Goal: Task Accomplishment & Management: Use online tool/utility

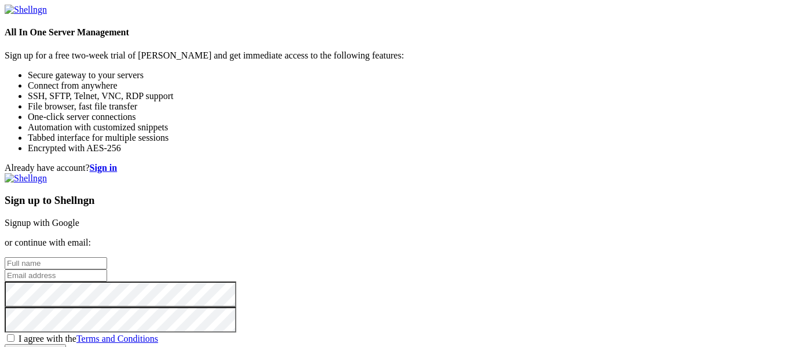
click at [107, 257] on input "text" at bounding box center [56, 263] width 103 height 12
type input "THweep"
click at [107, 269] on input "email" at bounding box center [56, 275] width 103 height 12
type input "[EMAIL_ADDRESS][DOMAIN_NAME]"
click at [158, 334] on span "I agree with the Terms and Conditions" at bounding box center [89, 339] width 140 height 10
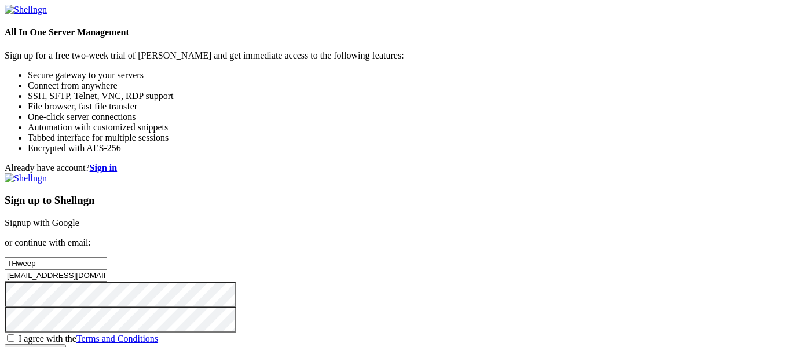
click at [14, 334] on input "I agree with the Terms and Conditions" at bounding box center [11, 338] width 8 height 8
checkbox input "true"
click at [66, 344] on input "Create account" at bounding box center [35, 350] width 61 height 12
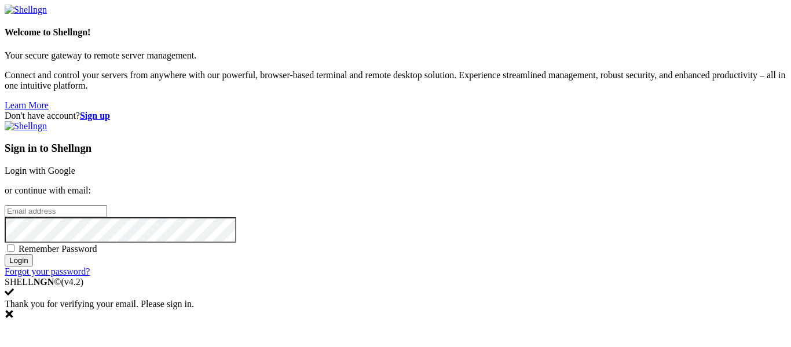
type input "[EMAIL_ADDRESS][DOMAIN_NAME]"
click at [97, 244] on span "Remember Password" at bounding box center [58, 249] width 79 height 10
click at [14, 244] on input "Remember Password" at bounding box center [11, 248] width 8 height 8
checkbox input "true"
click at [33, 266] on input "Login" at bounding box center [19, 260] width 28 height 12
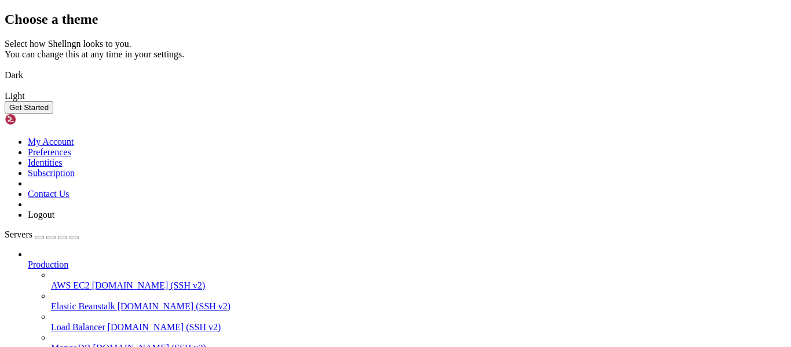
click at [5, 68] on img at bounding box center [5, 68] width 0 height 0
click at [53, 114] on button "Get Started" at bounding box center [29, 107] width 49 height 12
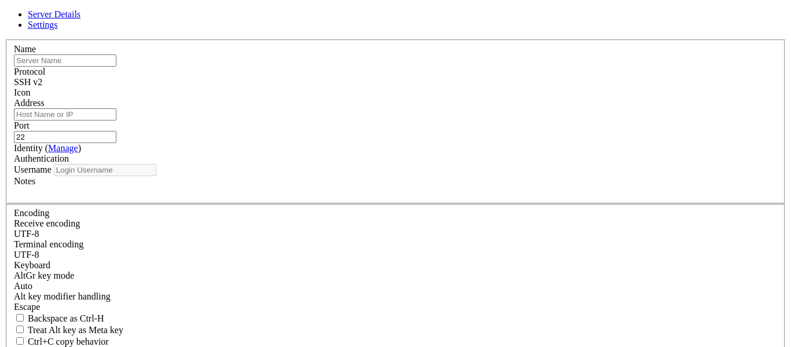
type input "[EMAIL_ADDRESS][DOMAIN_NAME]"
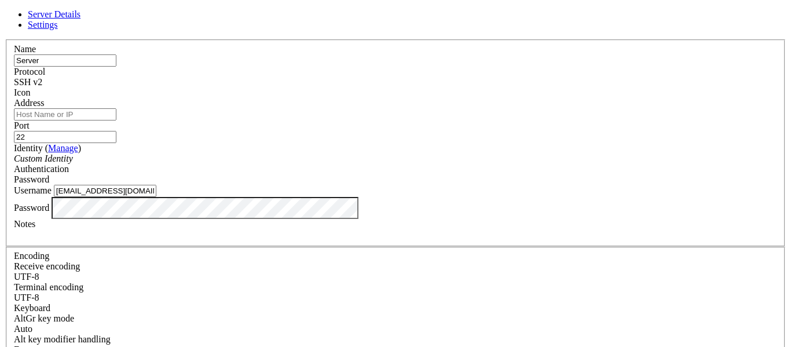
type input "Server"
click at [385, 120] on div "Address" at bounding box center [396, 109] width 764 height 23
click at [116, 120] on input "Address" at bounding box center [65, 114] width 103 height 12
paste input "https://jackhobbs-jellyfin.tailae2a4f.ts.net/"
type input "jackhobbs-jellyfin.tailae2a4f.ts.net"
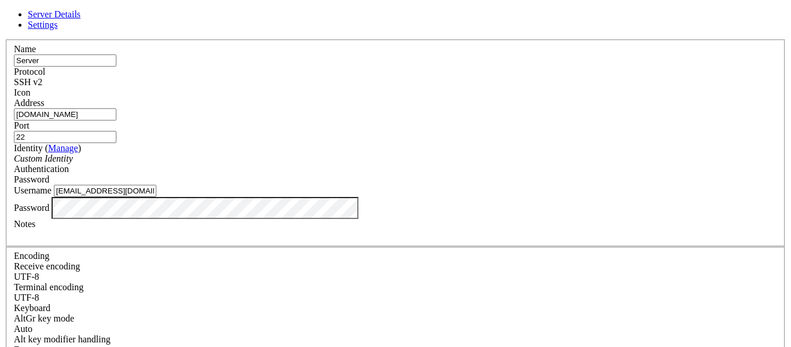
click at [156, 197] on input "[EMAIL_ADDRESS][DOMAIN_NAME]" at bounding box center [105, 191] width 103 height 12
type input "jackh"
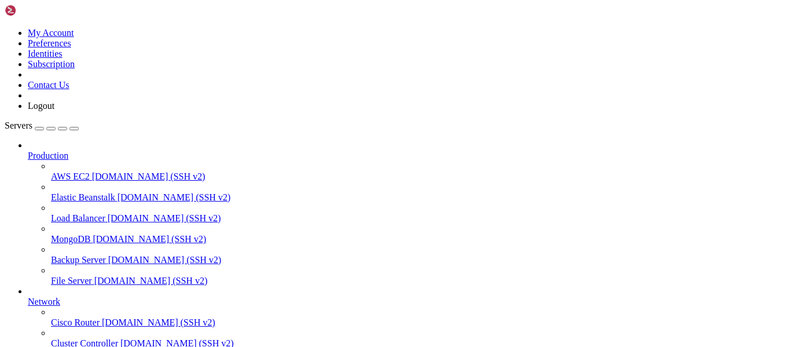
scroll to position [0, 0]
click at [65, 151] on span "Production" at bounding box center [48, 156] width 41 height 10
click at [63, 129] on div "button" at bounding box center [63, 129] width 0 height 0
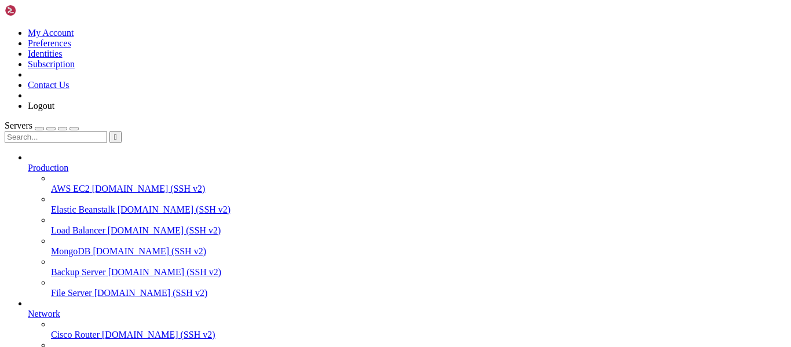
click at [103, 131] on input "text" at bounding box center [56, 137] width 103 height 12
type input "server"
click at [120, 288] on link "File Server demo.shellngn.com (SSH v2)" at bounding box center [419, 293] width 736 height 10
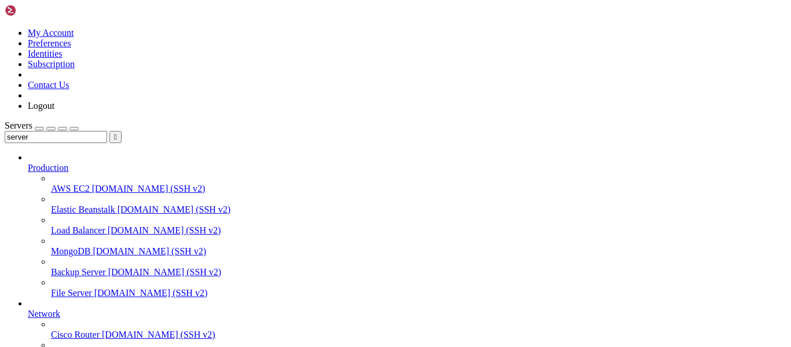
click at [94, 288] on link "File Server demo.shellngn.com (SSH v2)" at bounding box center [419, 293] width 736 height 10
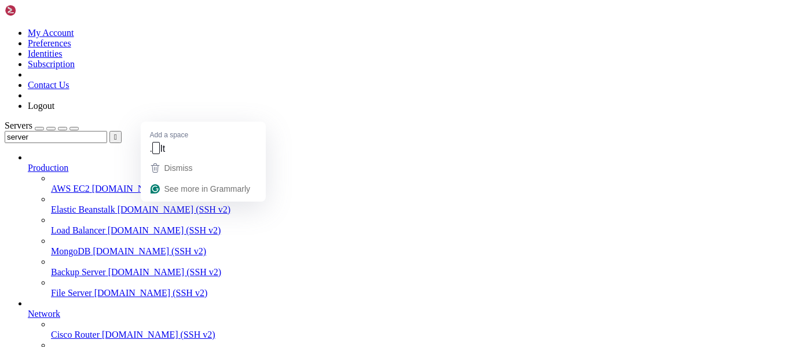
click at [106, 267] on span "Backup Server" at bounding box center [78, 272] width 55 height 10
click at [230, 156] on div ". It" at bounding box center [203, 148] width 111 height 19
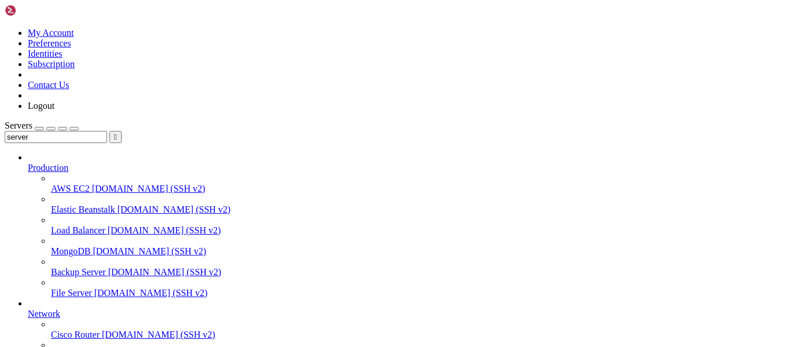
click at [122, 131] on button "" at bounding box center [115, 137] width 12 height 12
click at [90, 184] on span "AWS EC2" at bounding box center [70, 189] width 39 height 10
click at [118, 204] on span "demo.shellngn.com (SSH v2)" at bounding box center [175, 209] width 114 height 10
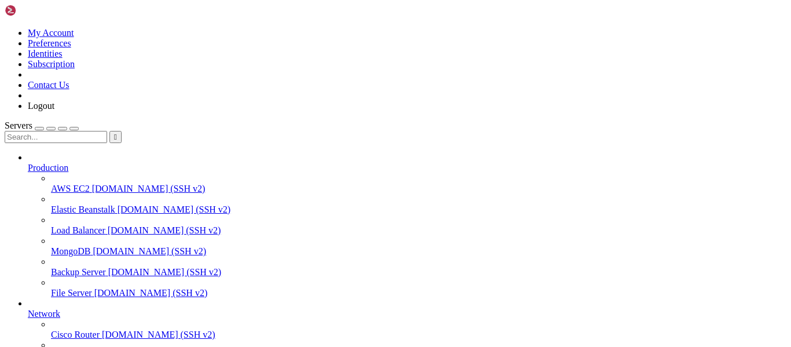
scroll to position [138, 0]
click at [79, 330] on span "Cisco Router" at bounding box center [75, 335] width 49 height 10
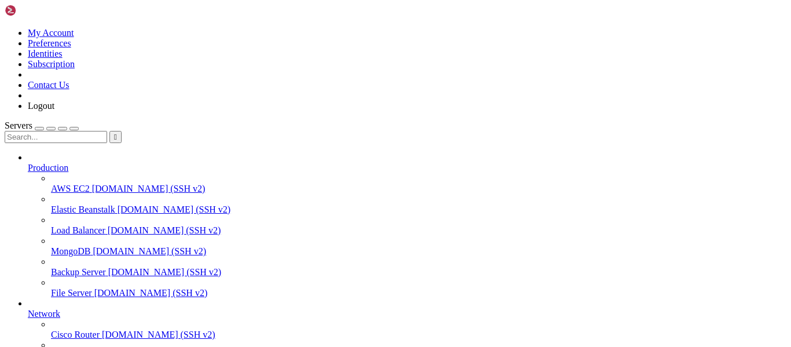
click at [68, 163] on span "Production" at bounding box center [48, 168] width 41 height 10
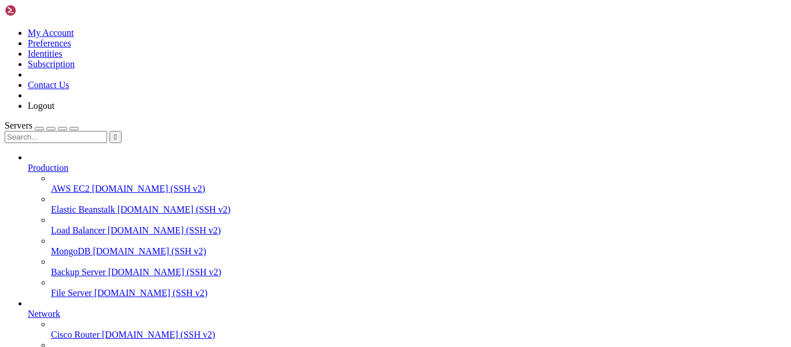
click at [68, 163] on span "Production" at bounding box center [48, 168] width 41 height 10
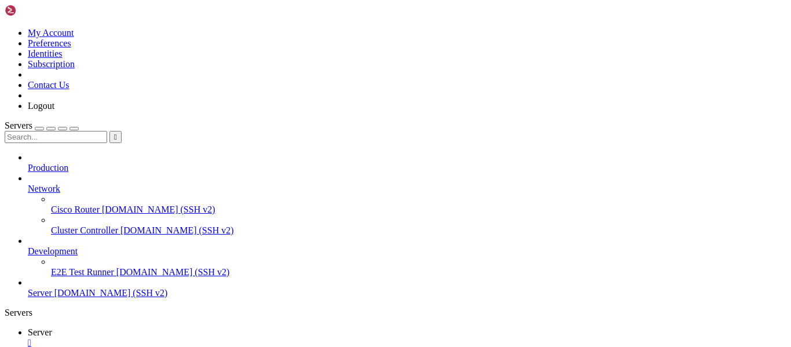
click at [60, 184] on span "Network" at bounding box center [44, 189] width 32 height 10
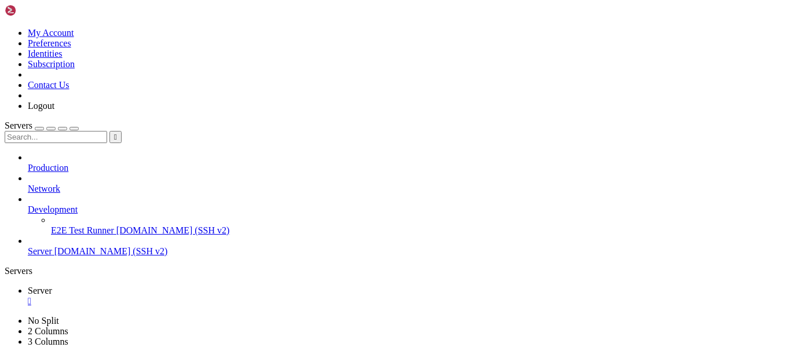
click at [78, 204] on span "Development" at bounding box center [53, 209] width 50 height 10
